Goal: Task Accomplishment & Management: Use online tool/utility

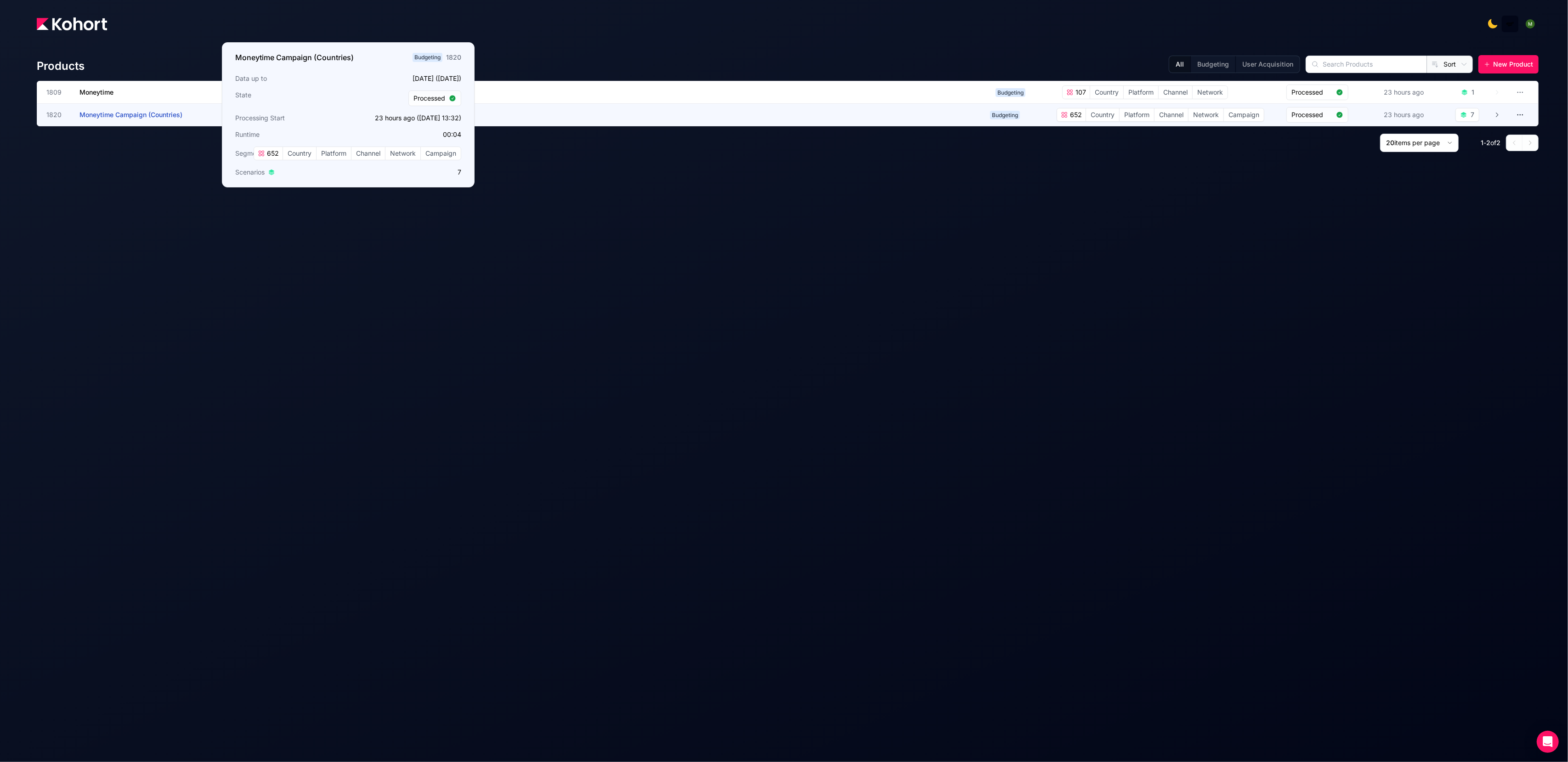
click at [178, 111] on span "Moneytime Campaign (Countries)" at bounding box center [131, 114] width 103 height 8
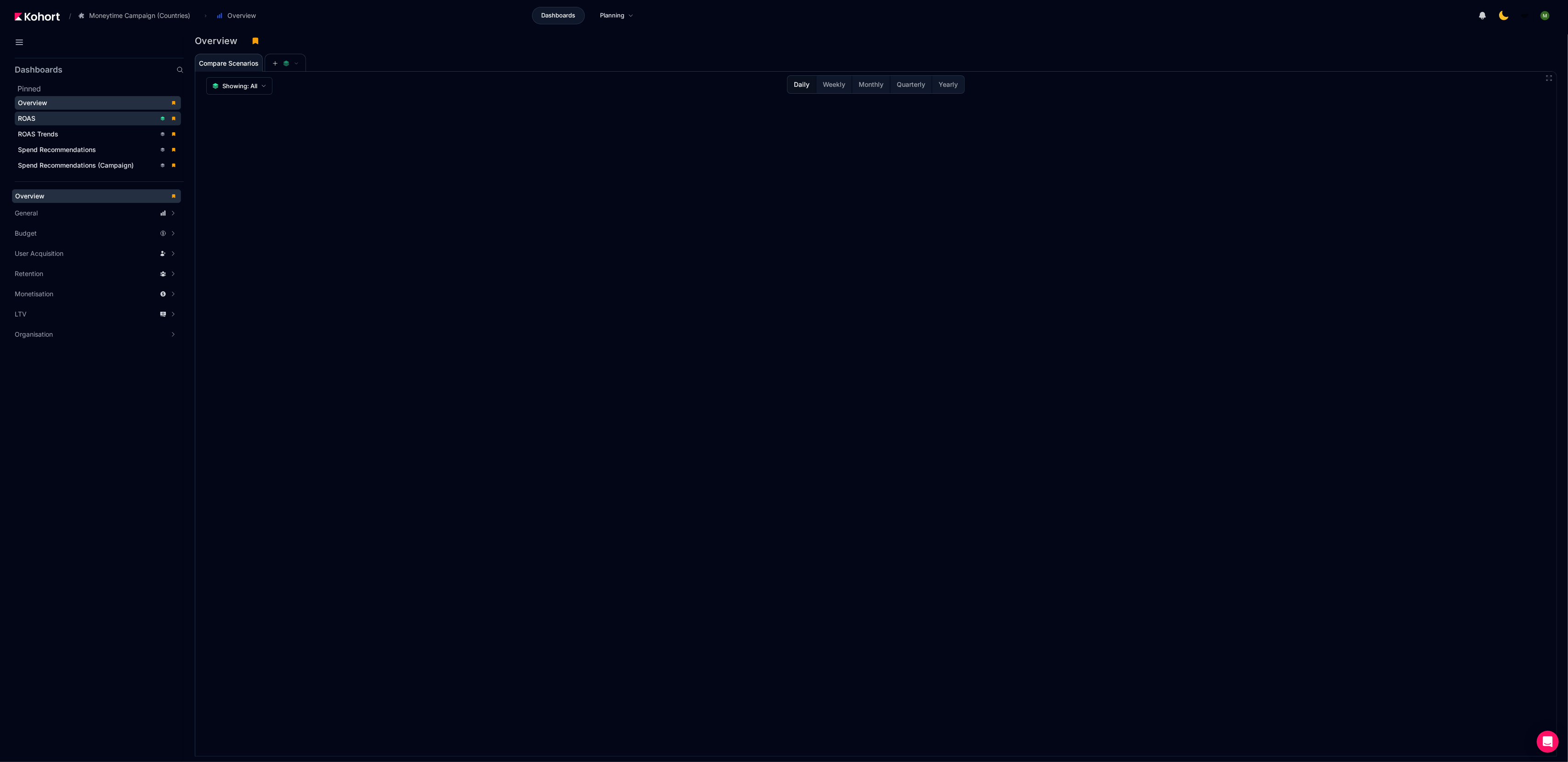
click at [38, 116] on div "ROAS" at bounding box center [86, 118] width 138 height 9
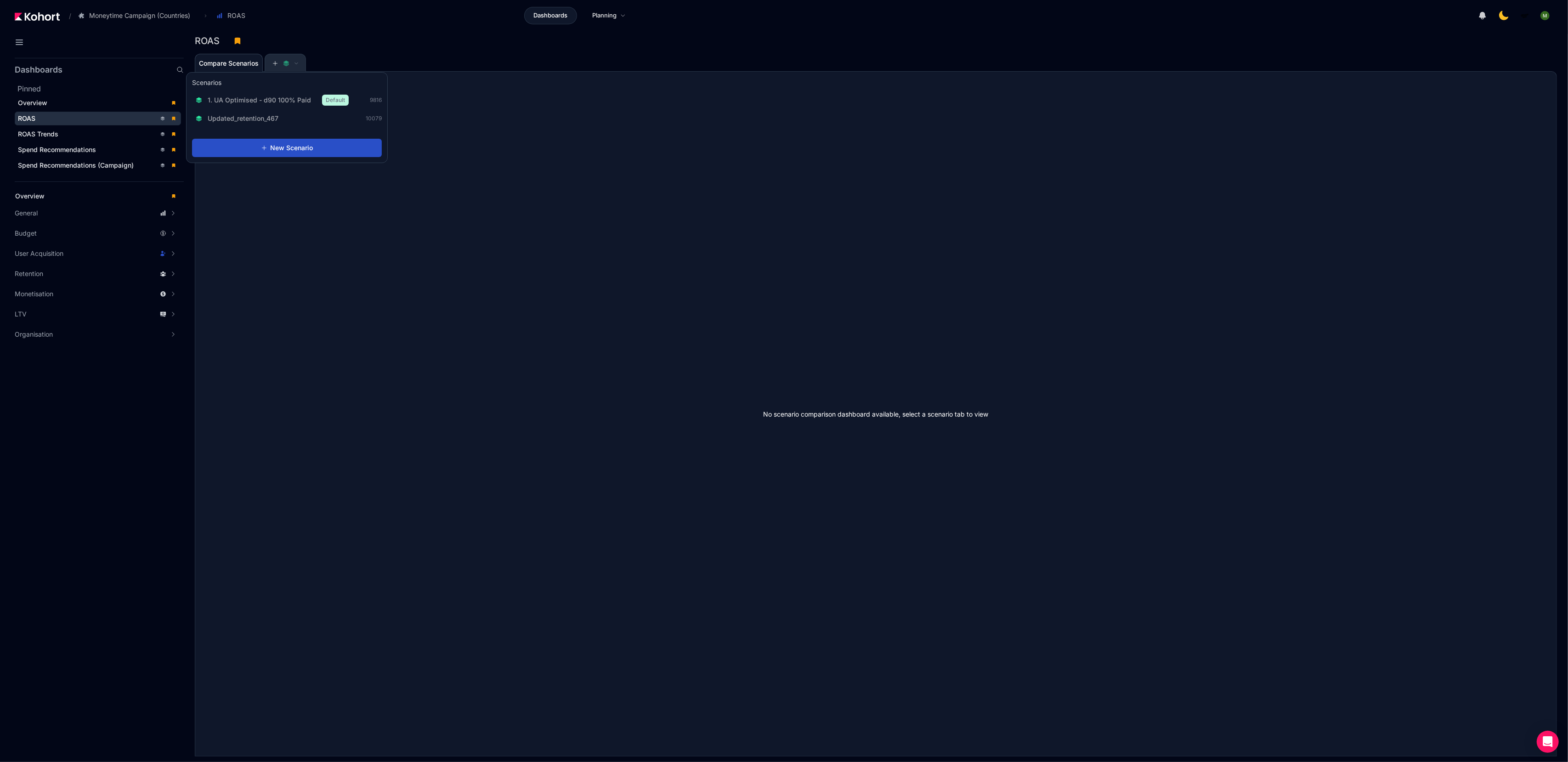
click at [279, 63] on span at bounding box center [285, 63] width 27 height 7
click at [284, 63] on span at bounding box center [285, 63] width 27 height 7
click at [284, 60] on span at bounding box center [285, 63] width 27 height 7
click at [278, 100] on span "1. UA Optimised - d90 100% Paid" at bounding box center [259, 99] width 103 height 9
